Goal: Information Seeking & Learning: Compare options

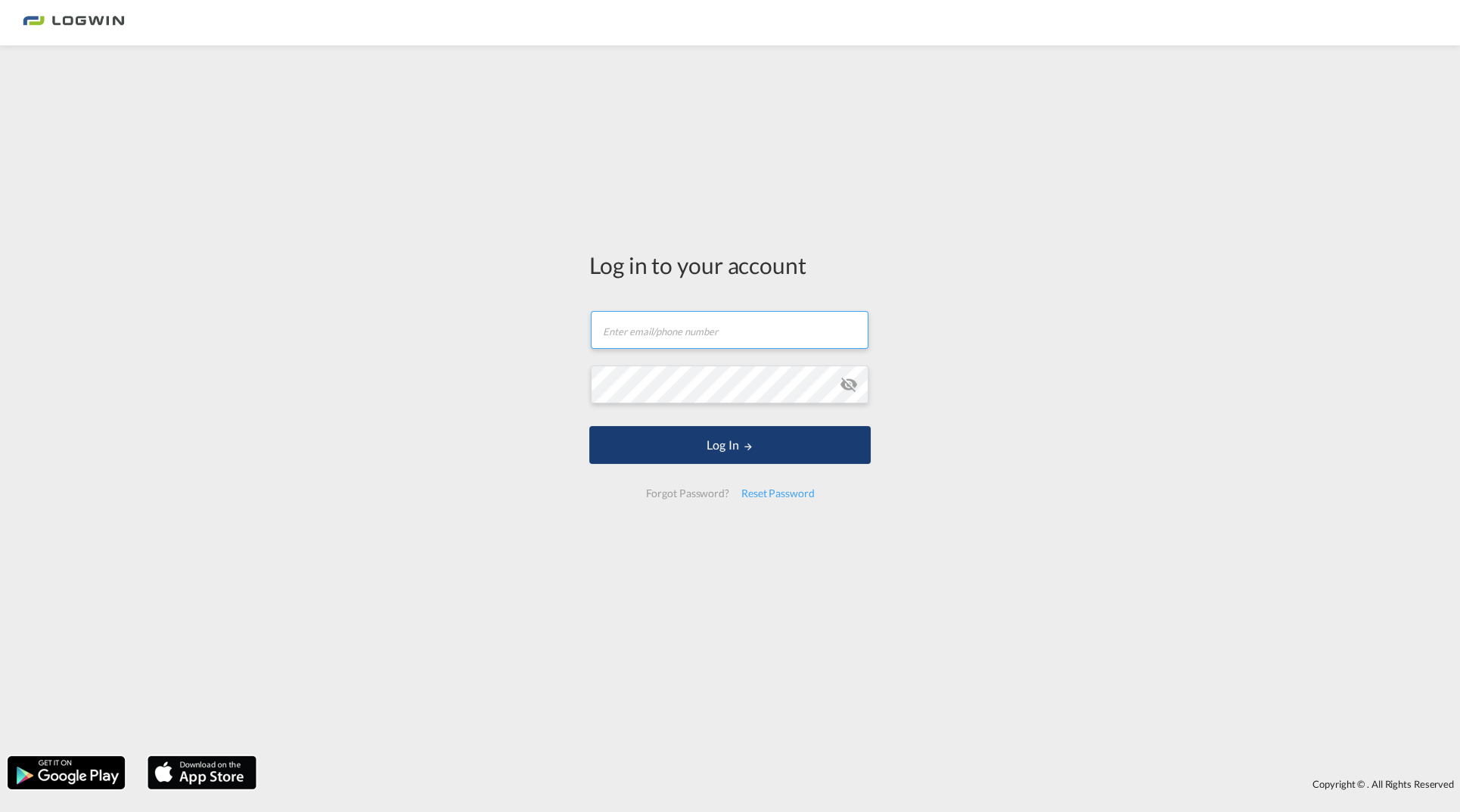
type input "[PERSON_NAME][EMAIL_ADDRESS][DOMAIN_NAME]"
click at [704, 448] on button "Log In" at bounding box center [730, 445] width 281 height 38
